Goal: Check status: Check status

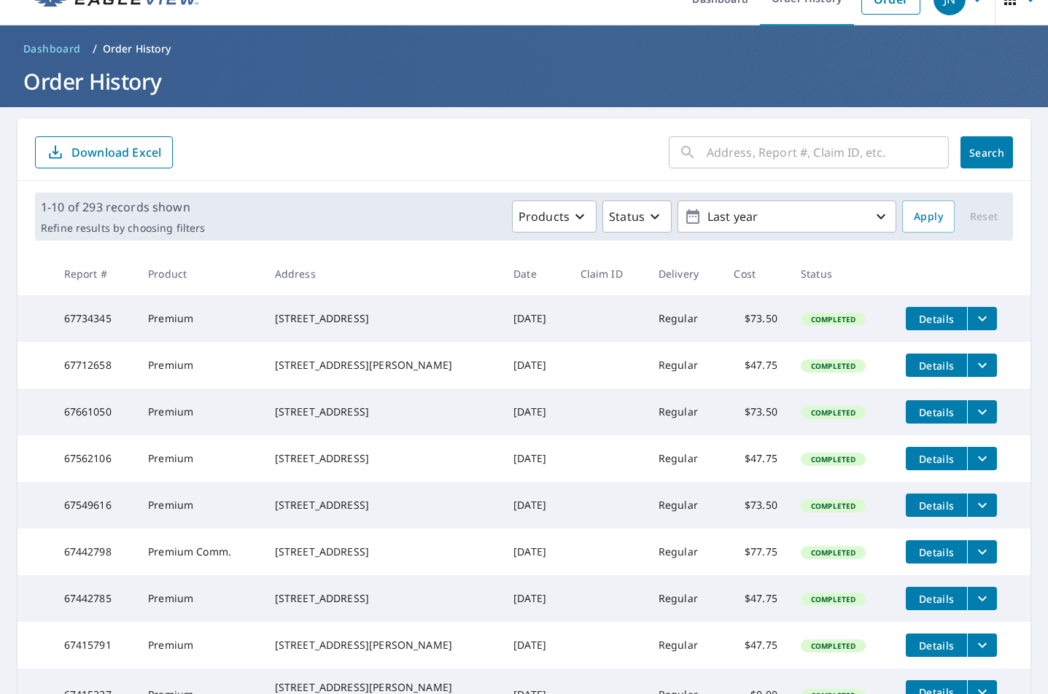
scroll to position [25, 0]
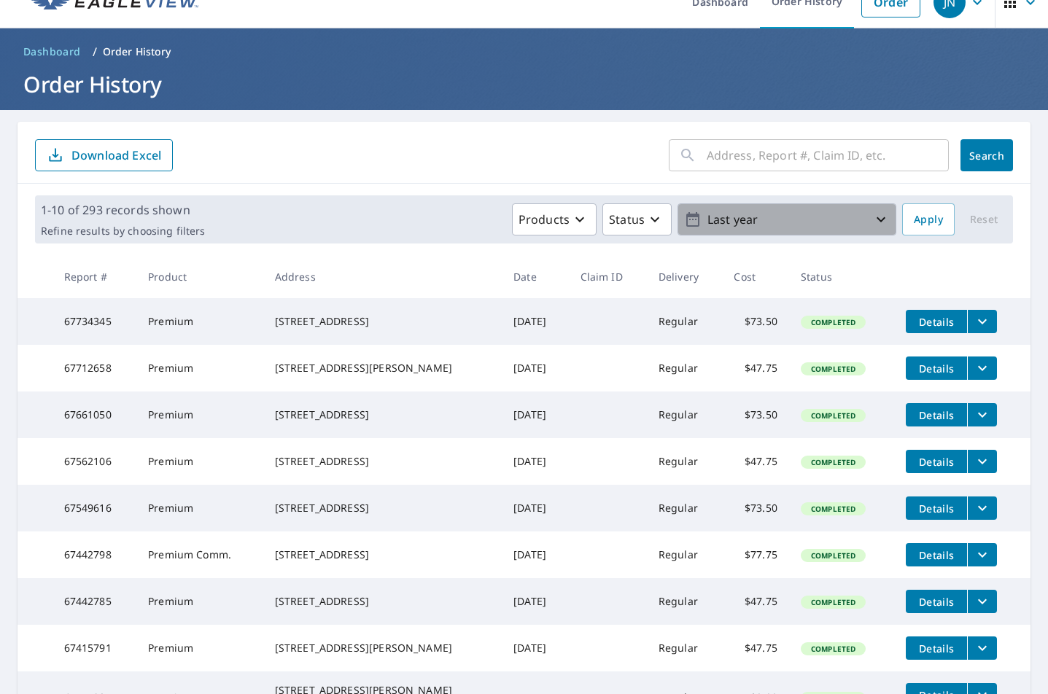
click at [854, 219] on p "Last year" at bounding box center [786, 220] width 171 height 26
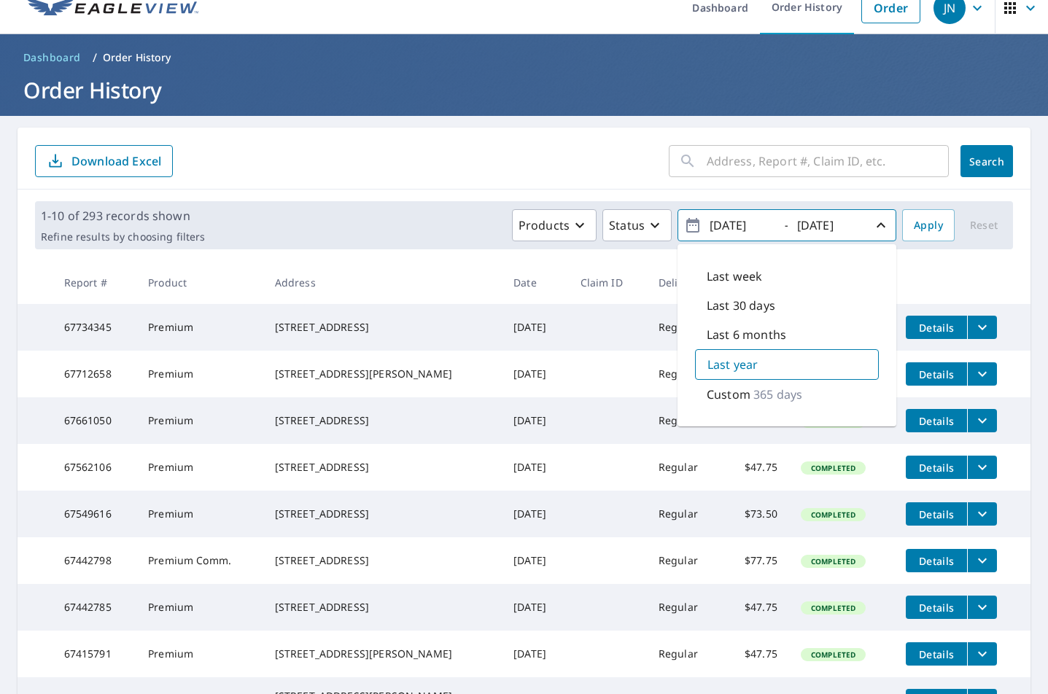
scroll to position [18, 0]
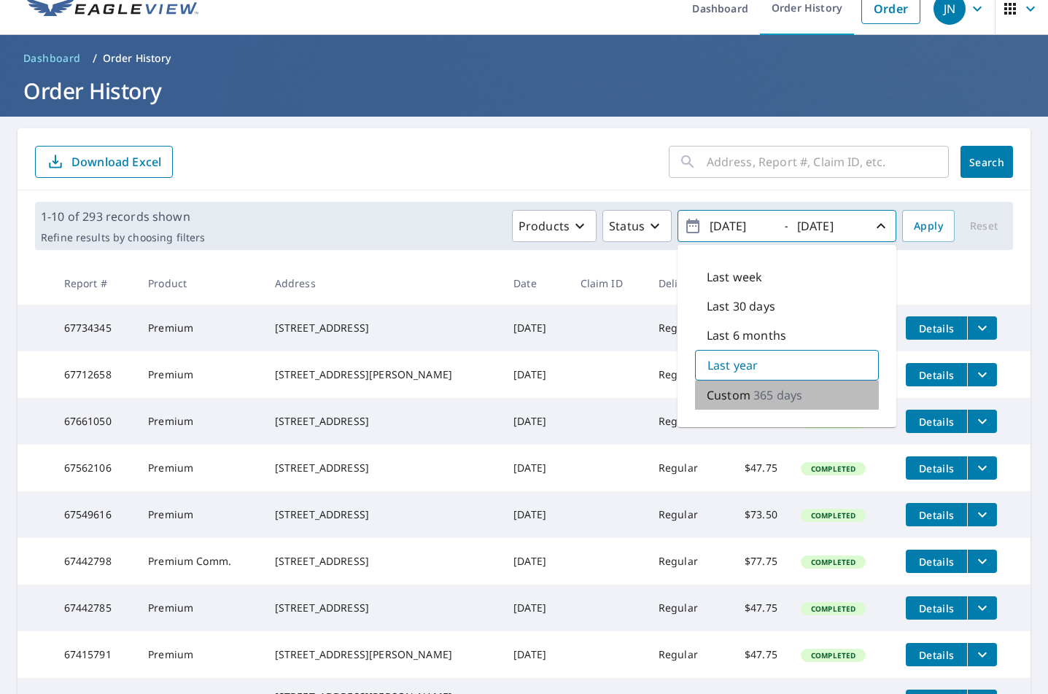
click at [753, 392] on p "365 days" at bounding box center [777, 395] width 49 height 18
click at [684, 226] on icon "button" at bounding box center [693, 226] width 18 height 18
click at [753, 305] on p "Last 30 days" at bounding box center [741, 307] width 69 height 18
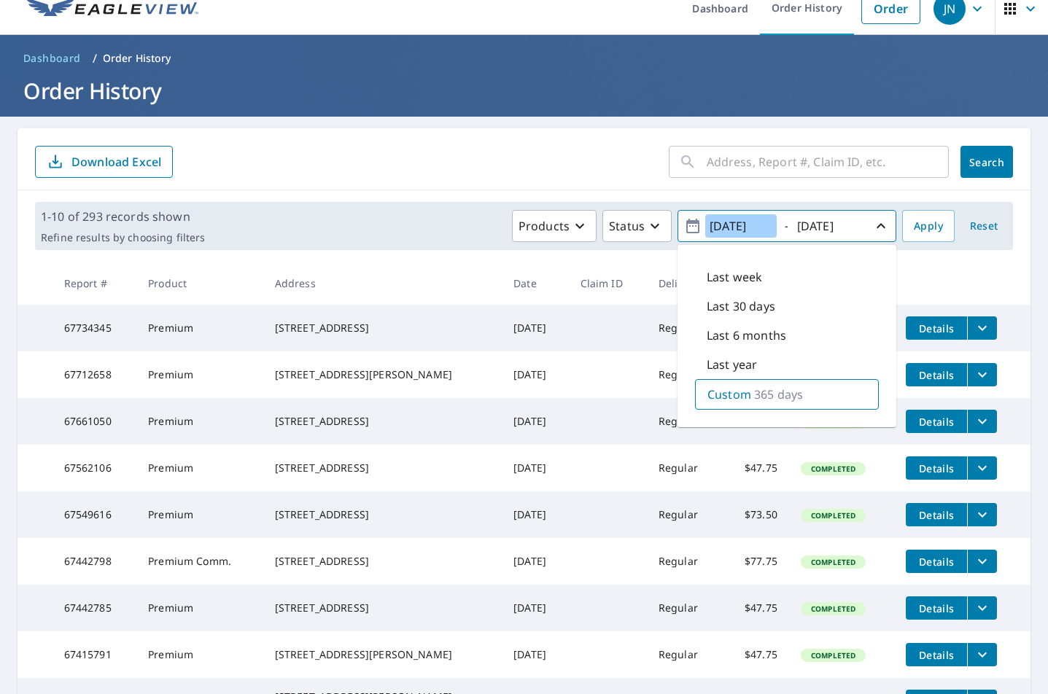
type input "[DATE]"
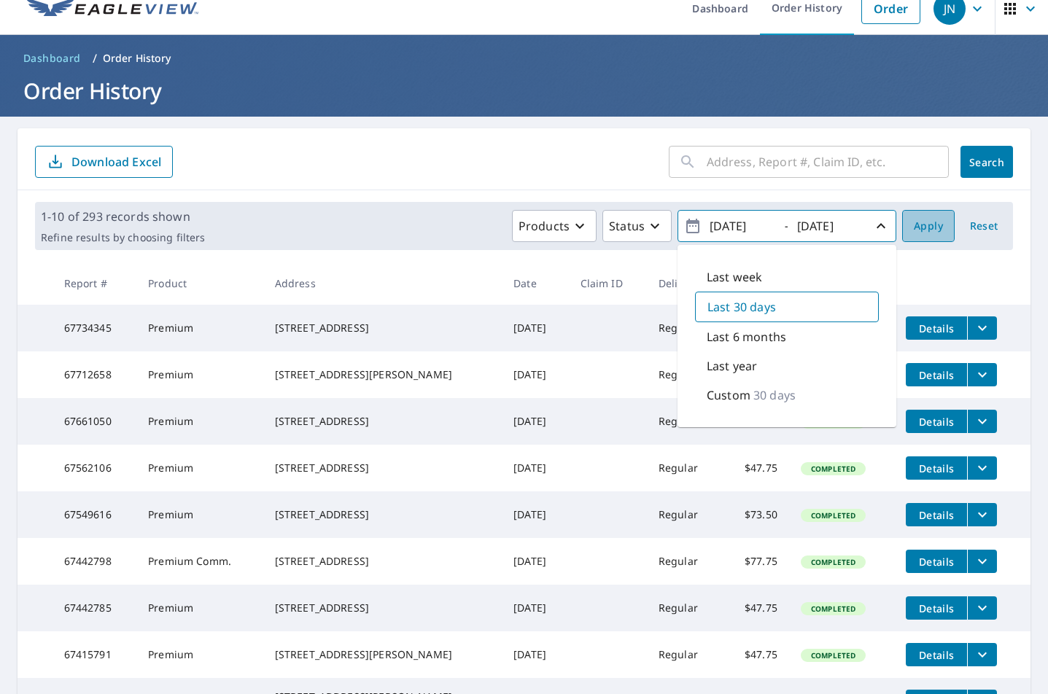
click at [921, 241] on button "Apply" at bounding box center [928, 226] width 53 height 32
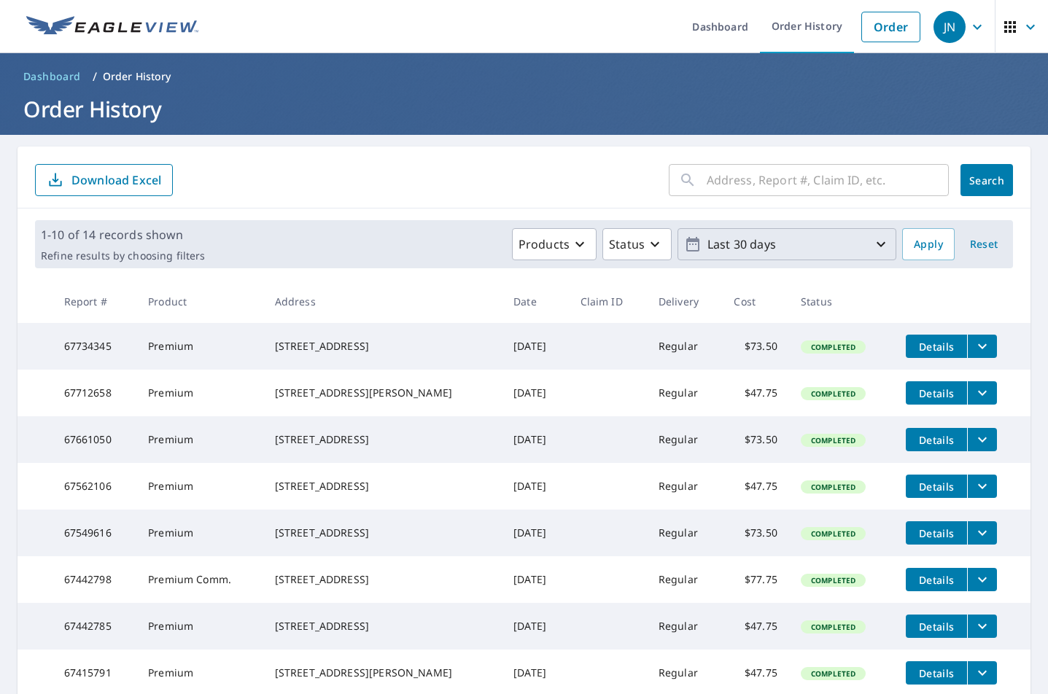
click at [875, 243] on icon "button" at bounding box center [881, 245] width 18 height 18
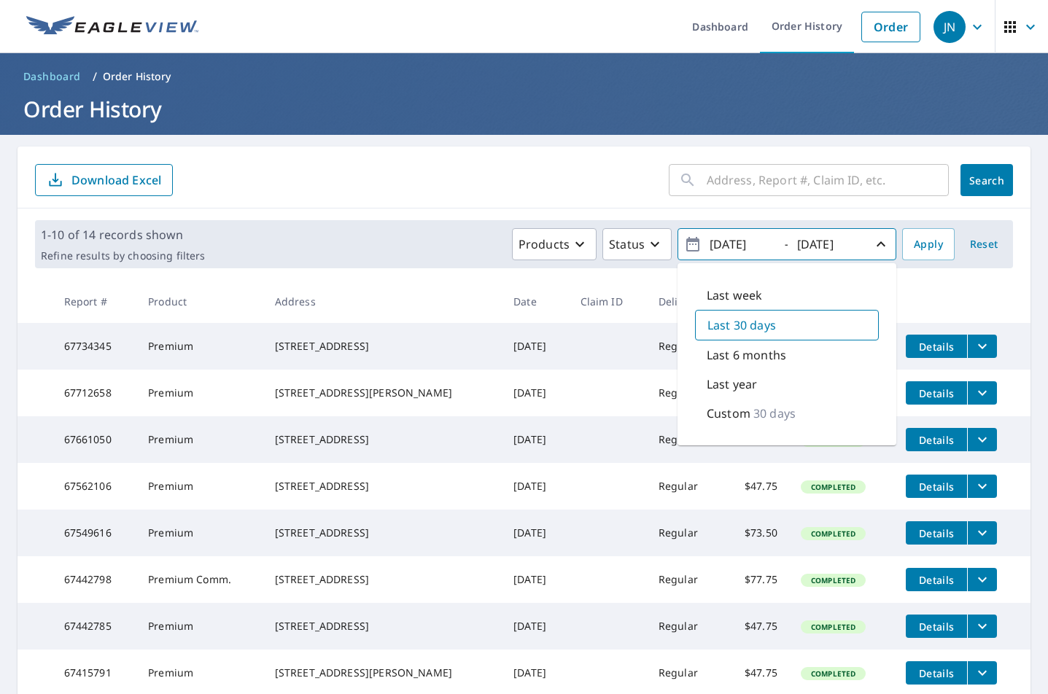
click at [718, 411] on p "Custom" at bounding box center [729, 414] width 44 height 18
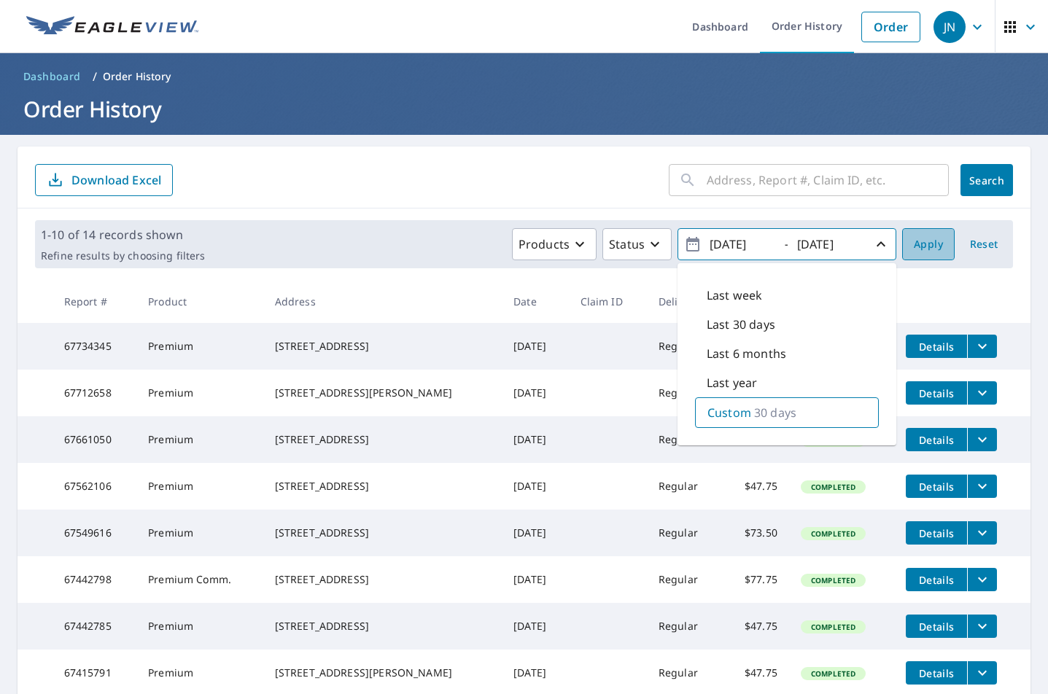
click at [914, 250] on span "Apply" at bounding box center [928, 245] width 29 height 18
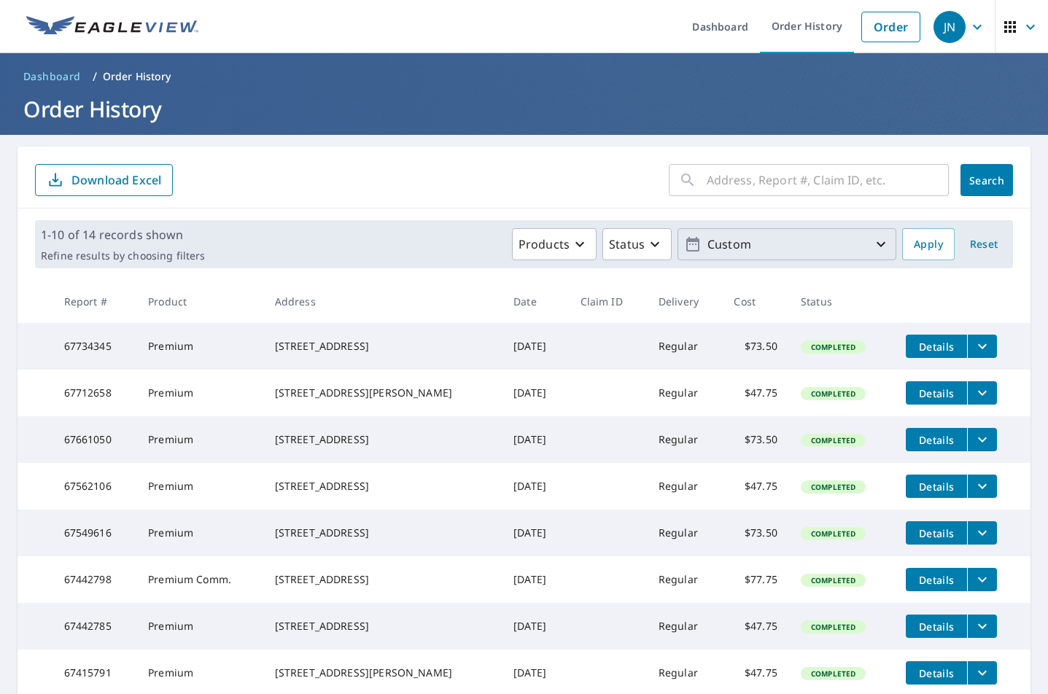
click at [766, 254] on p "Custom" at bounding box center [786, 245] width 171 height 26
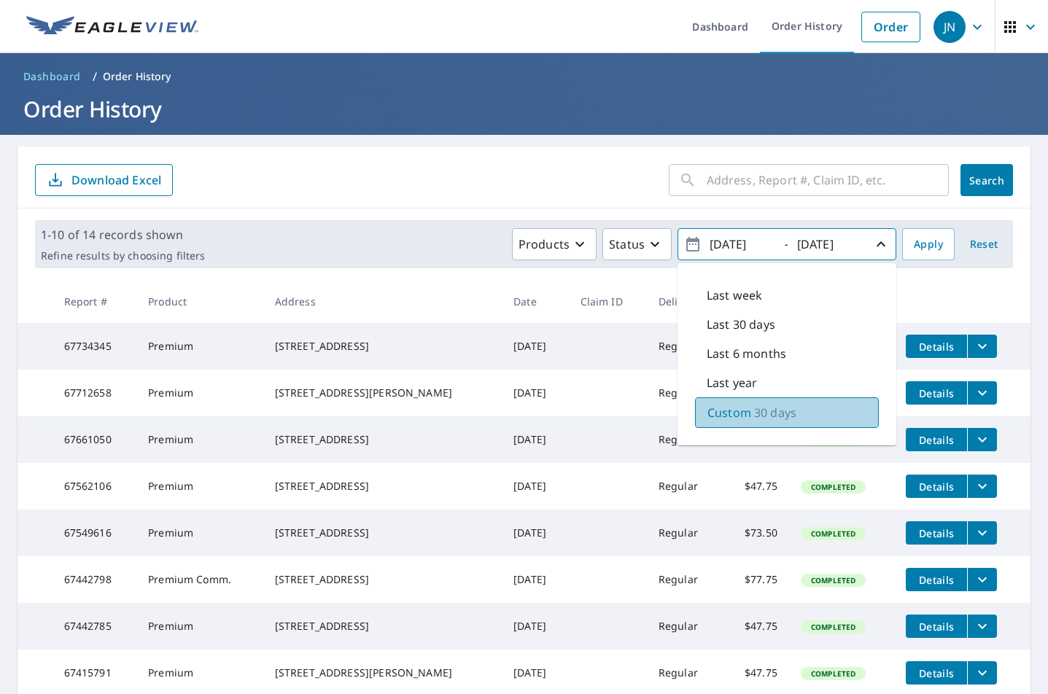
click at [721, 411] on p "Custom" at bounding box center [729, 413] width 44 height 18
click at [686, 244] on icon "button" at bounding box center [692, 244] width 13 height 15
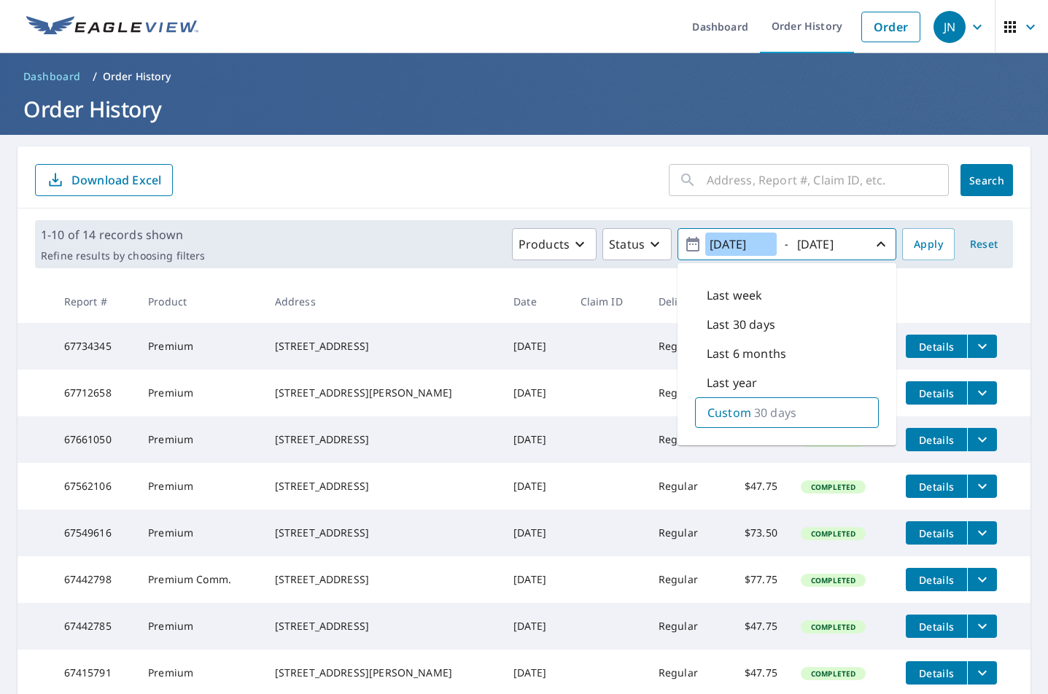
click at [758, 244] on input "[DATE]" at bounding box center [740, 244] width 71 height 23
type input "[DATE]"
click at [829, 251] on input "[DATE]" at bounding box center [828, 244] width 71 height 23
click at [849, 246] on input "[DATE]" at bounding box center [828, 244] width 71 height 23
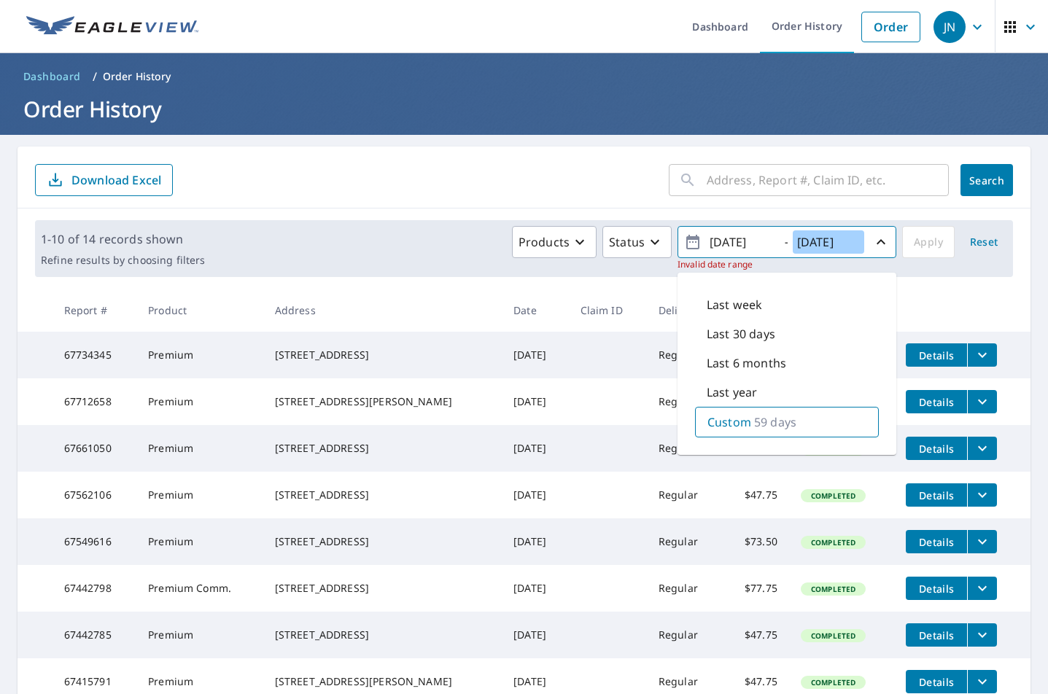
click at [830, 238] on input "[DATE]" at bounding box center [828, 241] width 71 height 23
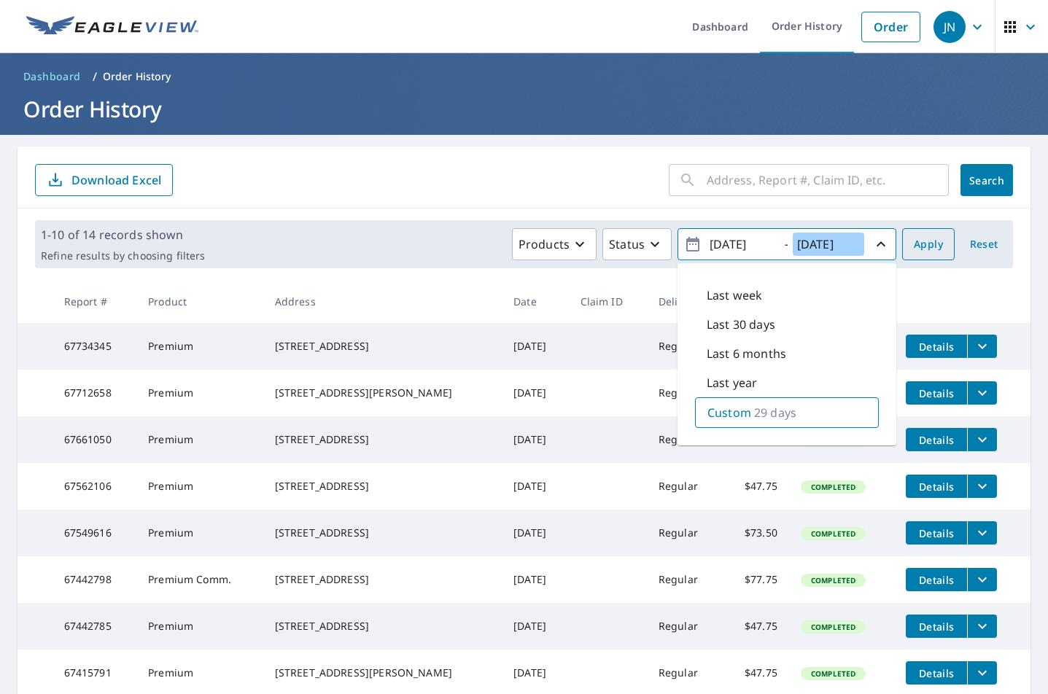
type input "[DATE]"
click at [914, 246] on span "Apply" at bounding box center [928, 245] width 29 height 18
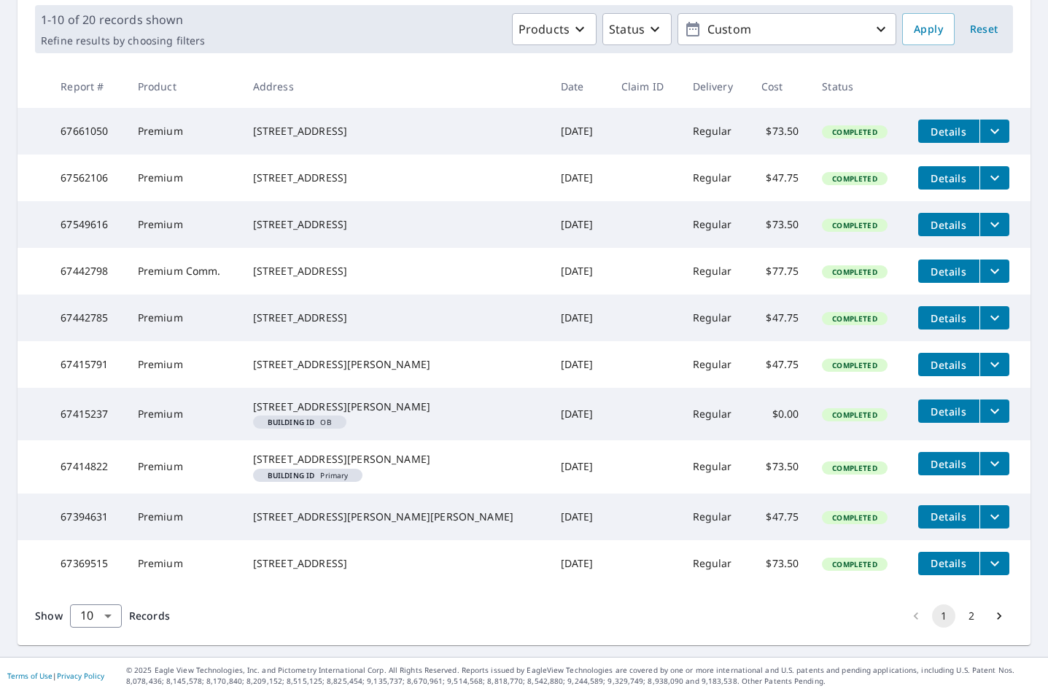
scroll to position [238, 0]
drag, startPoint x: 54, startPoint y: 63, endPoint x: 844, endPoint y: 58, distance: 790.4
click at [844, 65] on tr "Report # Product Address Date Claim ID Delivery Cost Status" at bounding box center [524, 86] width 1013 height 43
copy tr "Report # Product Address Date Claim ID Delivery Cost Status"
click at [610, 155] on td at bounding box center [645, 178] width 71 height 47
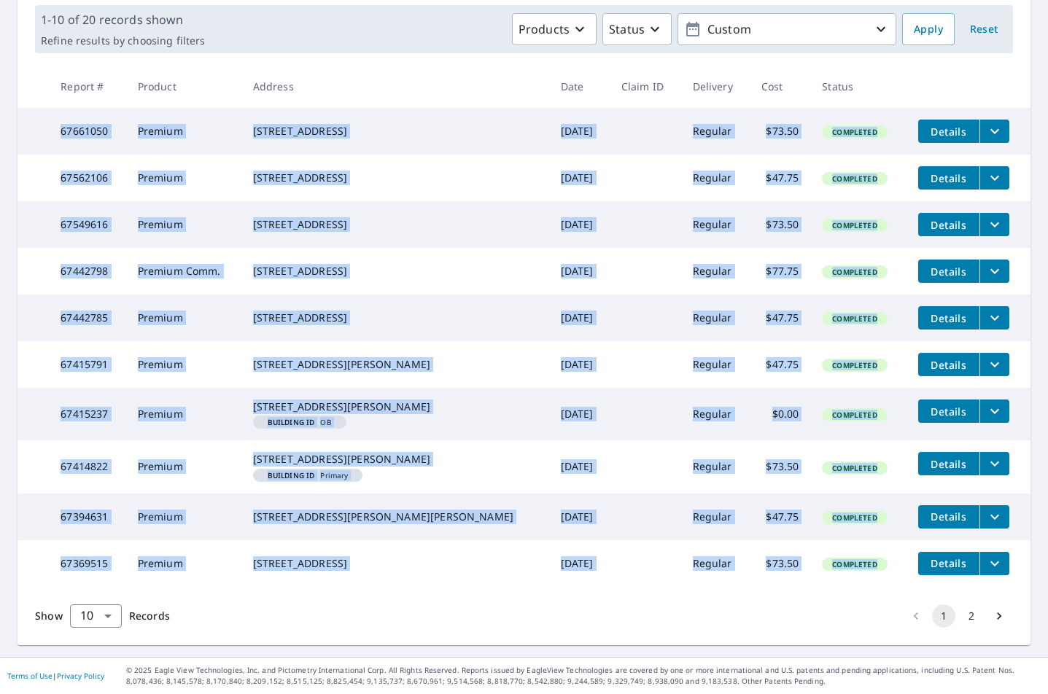
drag, startPoint x: 63, startPoint y: 110, endPoint x: 852, endPoint y: 623, distance: 941.9
click at [852, 587] on tbody "67661050 Premium [STREET_ADDRESS] [DATE] Regular $73.50 Completed Details 67562…" at bounding box center [524, 347] width 1013 height 479
copy tbody "67661050 Premium [STREET_ADDRESS] [DATE] Regular $73.50 Completed Details 67562…"
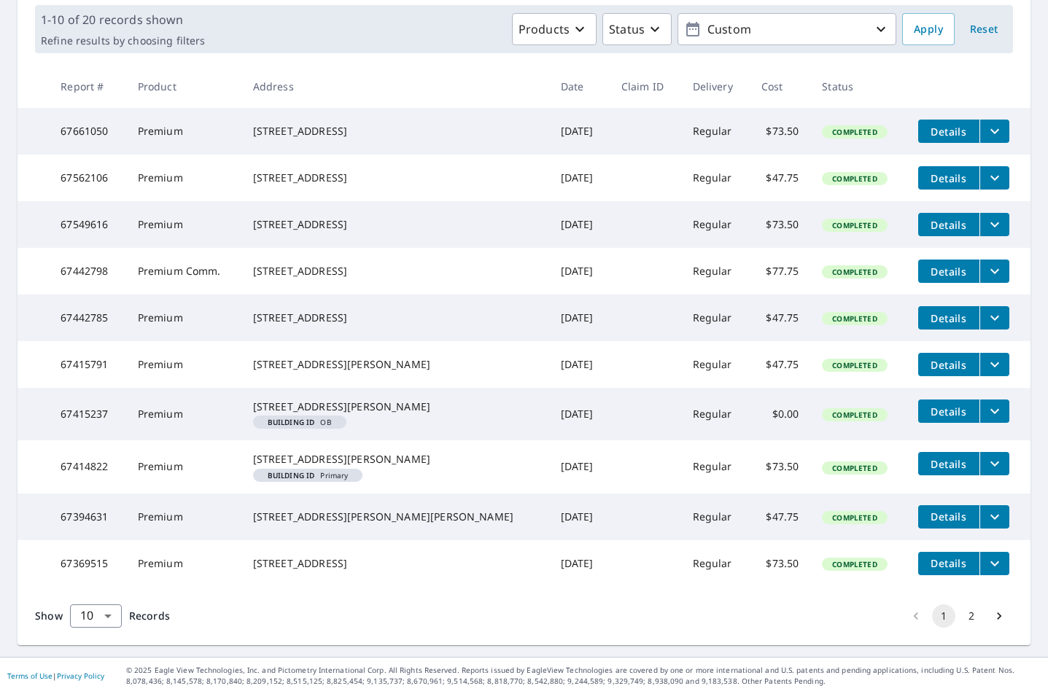
click at [583, 645] on div "Show 10 10 ​ Records 1 2" at bounding box center [524, 616] width 1013 height 58
click at [992, 623] on icon "Go to next page" at bounding box center [999, 616] width 15 height 15
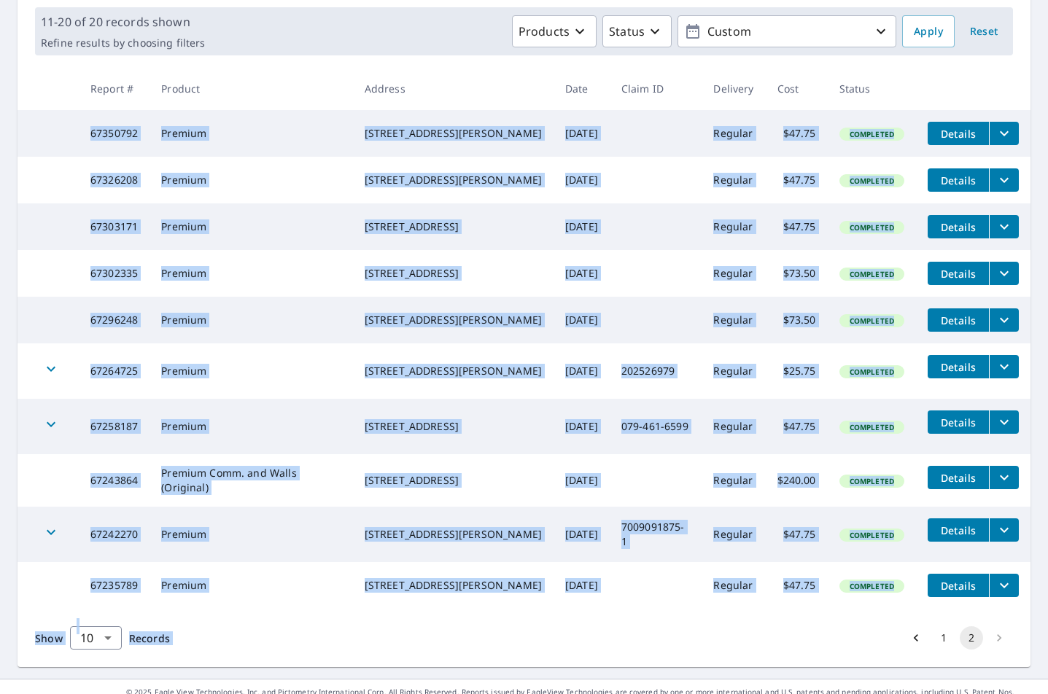
scroll to position [270, 0]
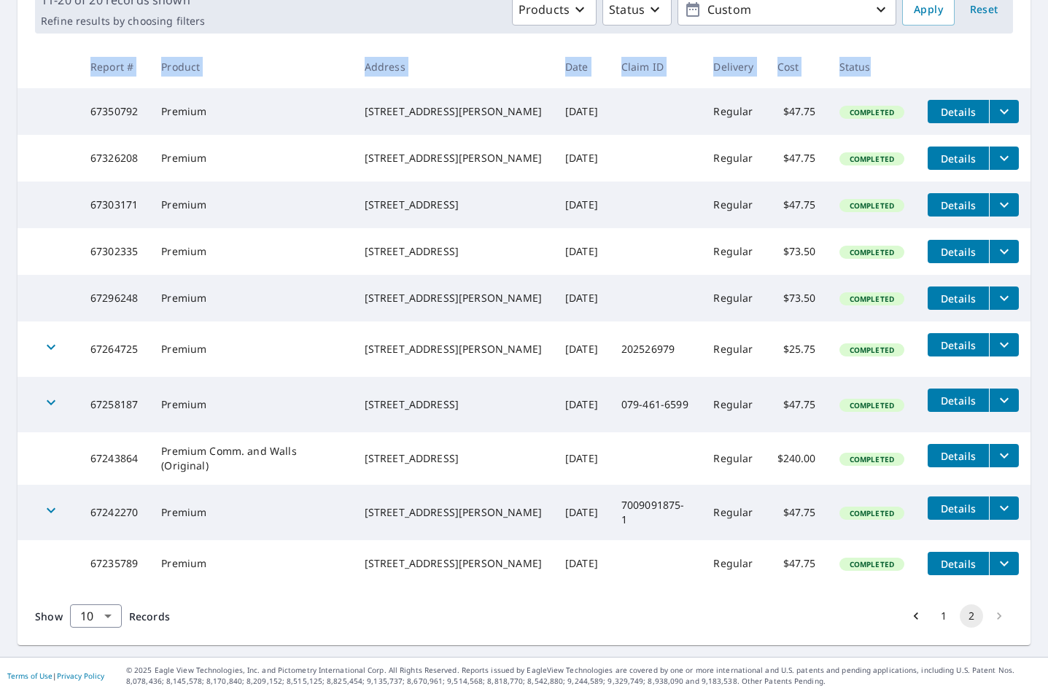
drag, startPoint x: 74, startPoint y: 231, endPoint x: 923, endPoint y: 574, distance: 916.0
click at [923, 574] on tbody "67350792 Premium [STREET_ADDRESS][PERSON_NAME] [DATE] Regular $47.75 Completed …" at bounding box center [524, 337] width 1013 height 499
copy thead "Report # Product Address Date Claim ID Delivery Cost Status"
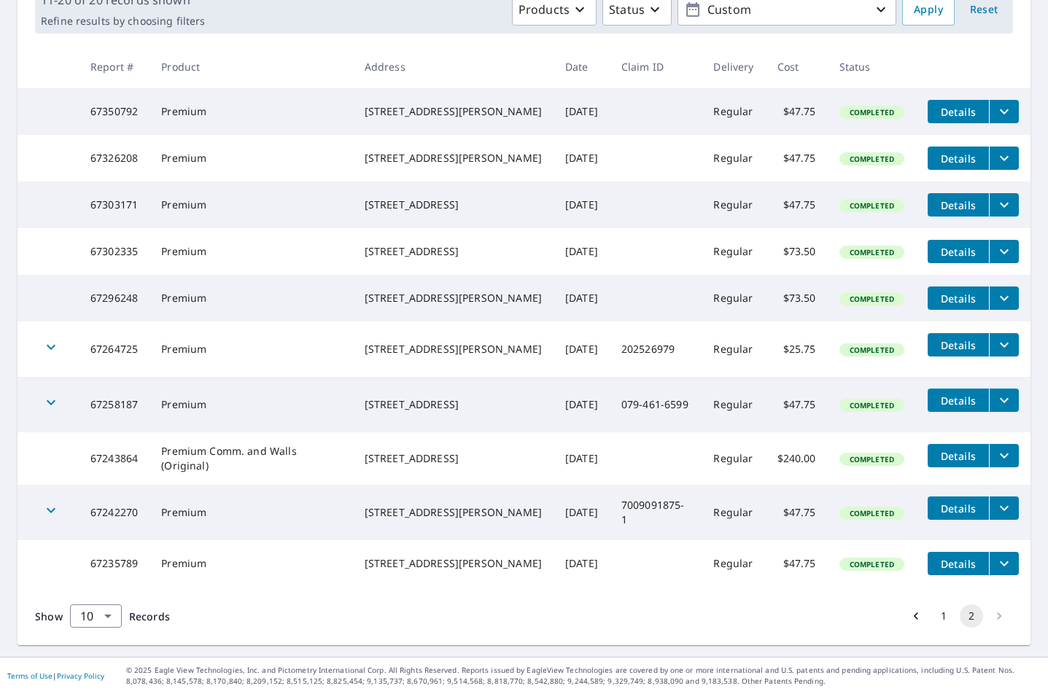
click at [626, 596] on div "Show 10 10 ​ Records 1 2" at bounding box center [524, 616] width 1013 height 58
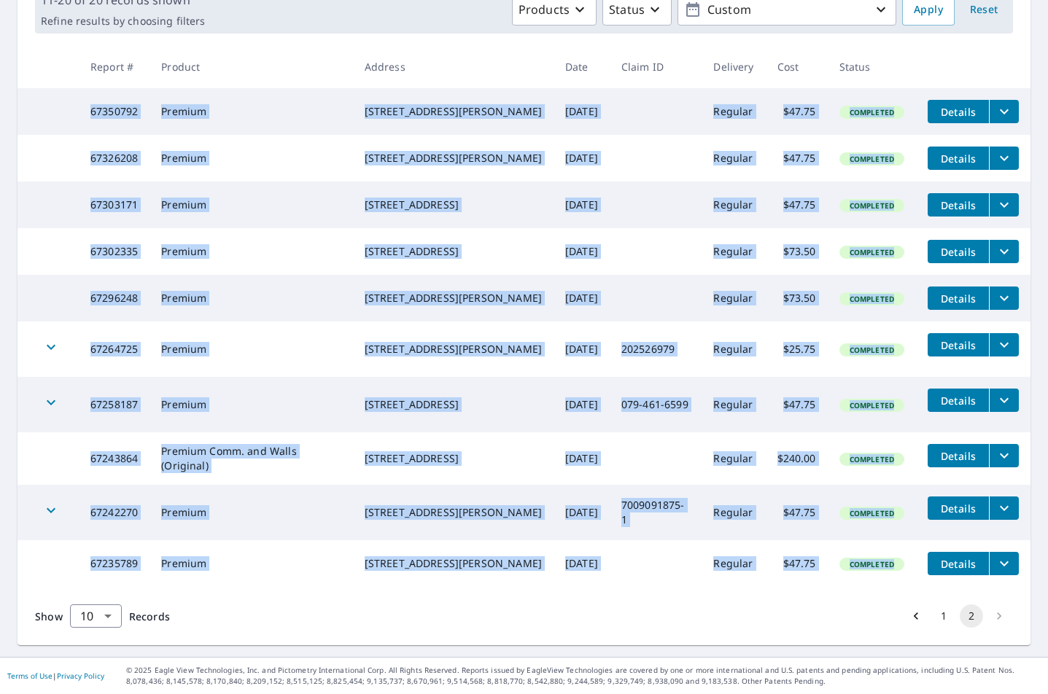
drag, startPoint x: 61, startPoint y: 76, endPoint x: 895, endPoint y: 566, distance: 967.4
click at [895, 566] on tbody "67350792 Premium [STREET_ADDRESS][PERSON_NAME] [DATE] Regular $47.75 Completed …" at bounding box center [524, 337] width 1013 height 499
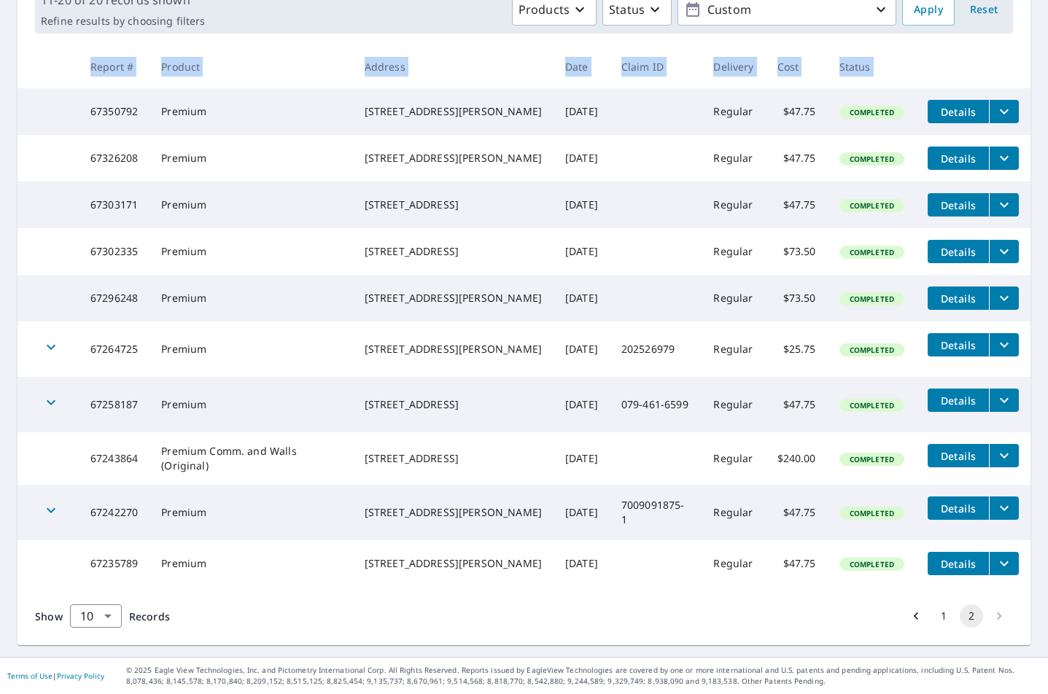
drag, startPoint x: 82, startPoint y: 206, endPoint x: 906, endPoint y: 569, distance: 900.1
click at [906, 569] on tbody "67350792 Premium [STREET_ADDRESS][PERSON_NAME] [DATE] Regular $47.75 Completed …" at bounding box center [524, 337] width 1013 height 499
copy table "Report # Product Address Date Claim ID Delivery Cost Status"
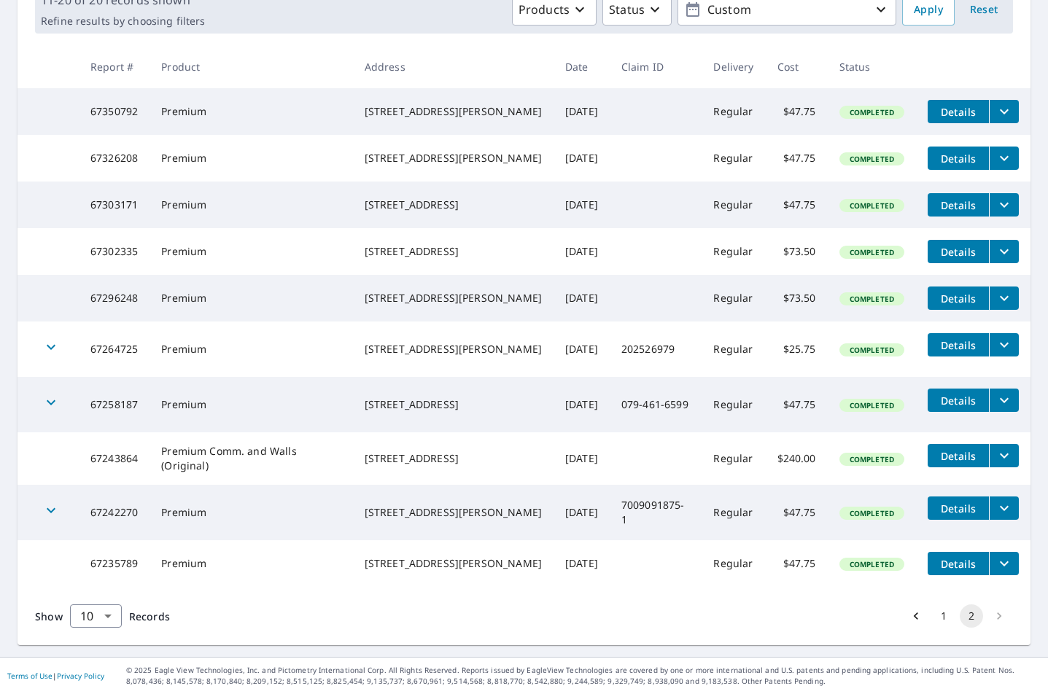
click at [540, 618] on div "Show 10 10 ​ Records 1 2" at bounding box center [524, 616] width 1013 height 58
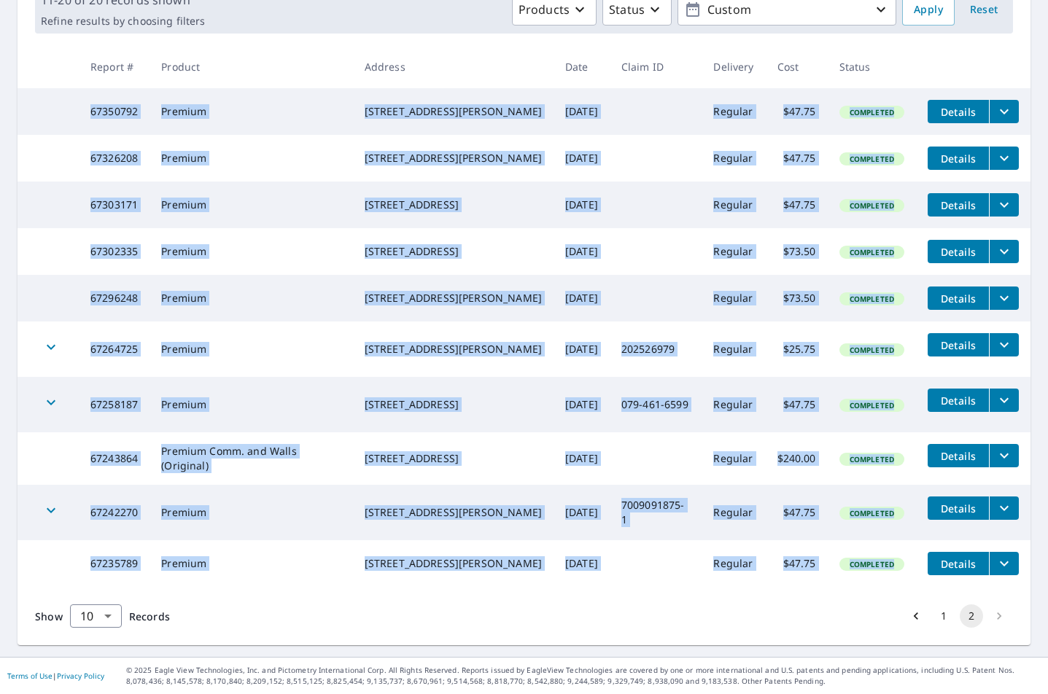
drag, startPoint x: 893, startPoint y: 571, endPoint x: 114, endPoint y: 64, distance: 928.5
click at [114, 88] on tbody "67350792 Premium [STREET_ADDRESS][PERSON_NAME] [DATE] Regular $47.75 Completed …" at bounding box center [524, 337] width 1013 height 499
copy tbody "67350792 Premium [STREET_ADDRESS][PERSON_NAME] [DATE] Regular $47.75 Completed …"
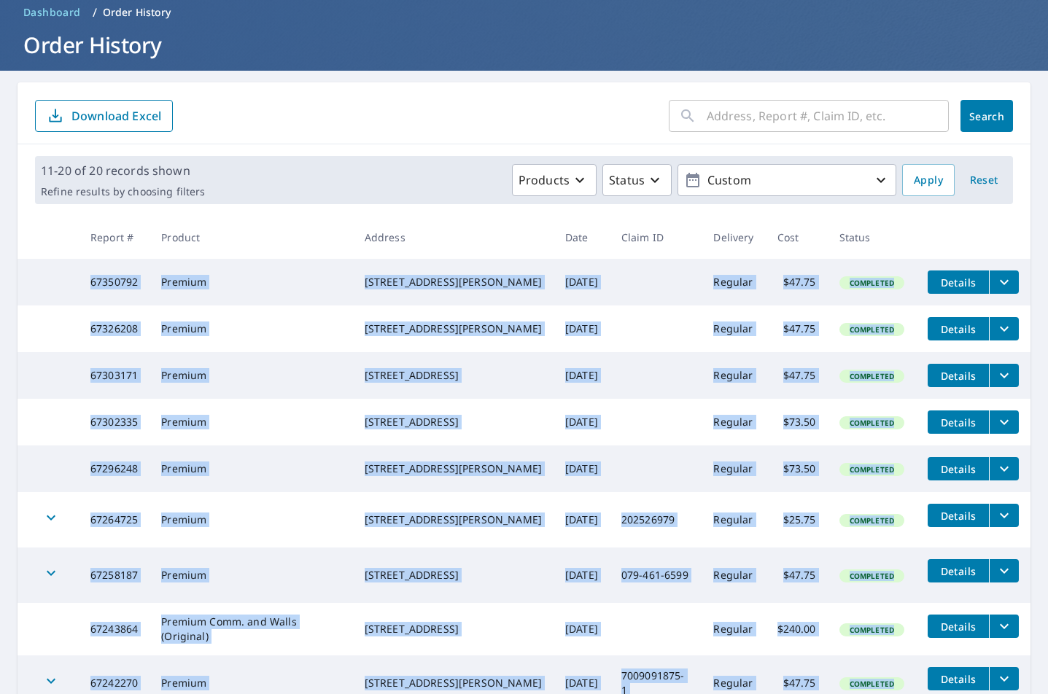
scroll to position [0, 0]
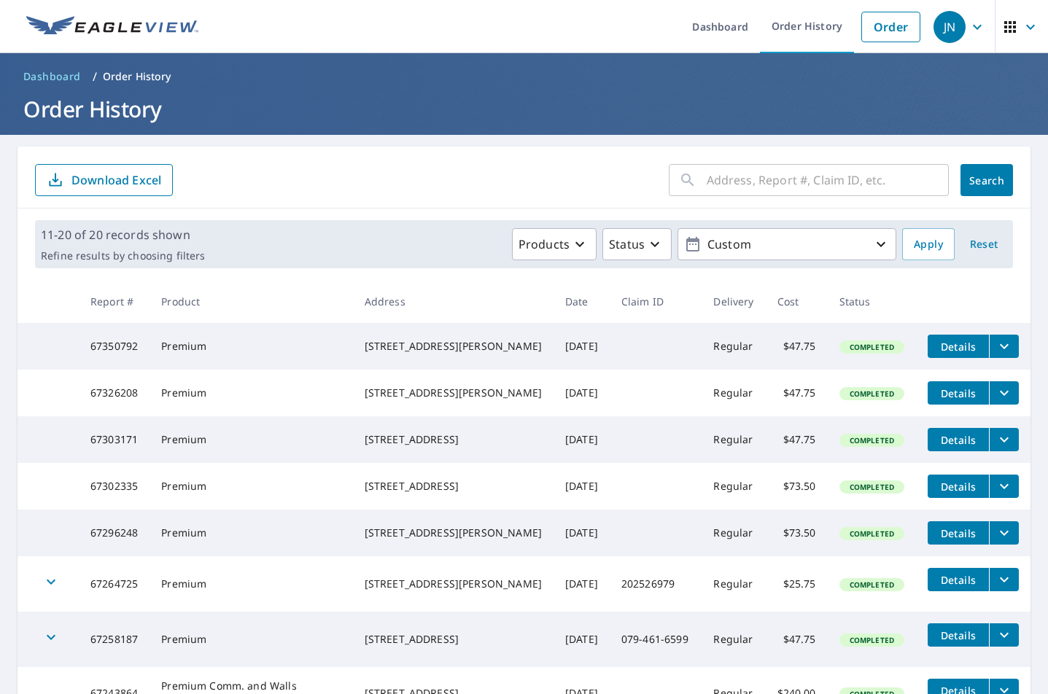
click at [551, 26] on ul "Dashboard Order History Order" at bounding box center [567, 26] width 720 height 53
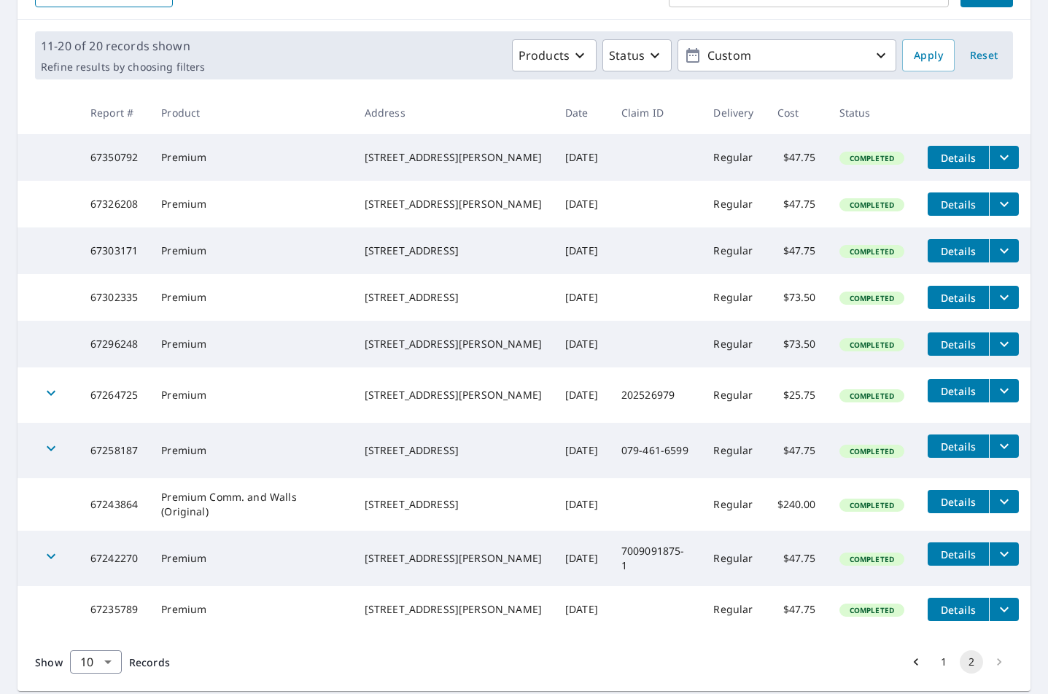
scroll to position [270, 0]
